Goal: Find specific page/section: Find specific page/section

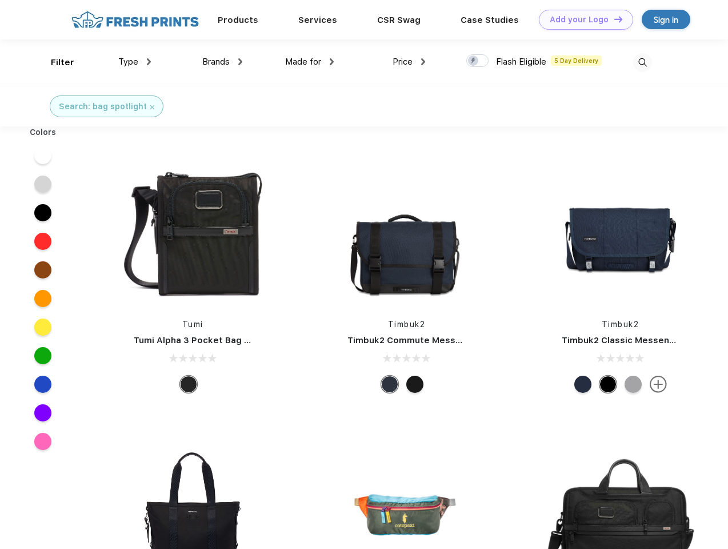
click at [582, 19] on link "Add your Logo Design Tool" at bounding box center [586, 20] width 94 height 20
click at [0, 0] on div "Design Tool" at bounding box center [0, 0] width 0 height 0
click at [613, 19] on link "Add your Logo Design Tool" at bounding box center [586, 20] width 94 height 20
click at [55, 62] on div "Filter" at bounding box center [62, 62] width 23 height 13
click at [135, 62] on span "Type" at bounding box center [128, 62] width 20 height 10
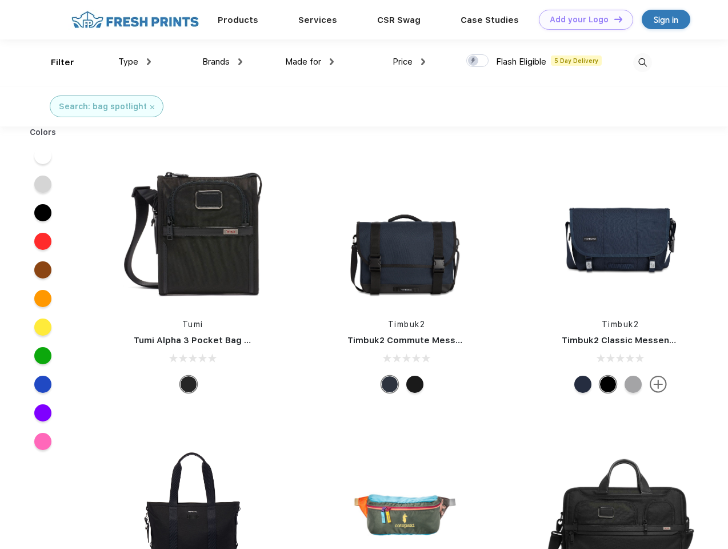
click at [222, 62] on span "Brands" at bounding box center [215, 62] width 27 height 10
click at [310, 62] on span "Made for" at bounding box center [303, 62] width 36 height 10
click at [409, 62] on span "Price" at bounding box center [403, 62] width 20 height 10
click at [478, 61] on div at bounding box center [477, 60] width 22 height 13
click at [474, 61] on input "checkbox" at bounding box center [469, 57] width 7 height 7
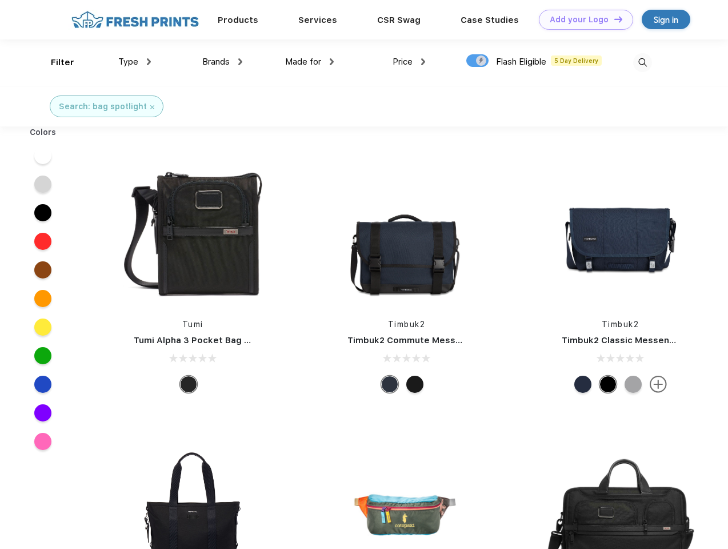
click at [642, 62] on img at bounding box center [642, 62] width 19 height 19
